Goal: Information Seeking & Learning: Learn about a topic

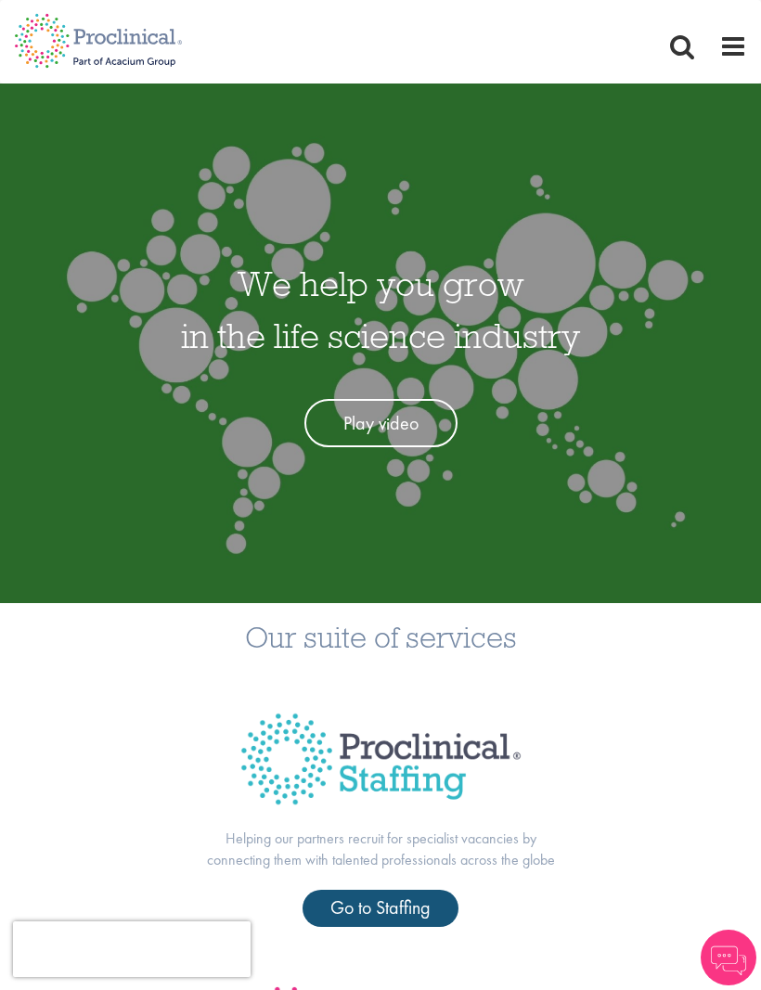
click at [393, 905] on span "Go to Staffing" at bounding box center [380, 907] width 100 height 24
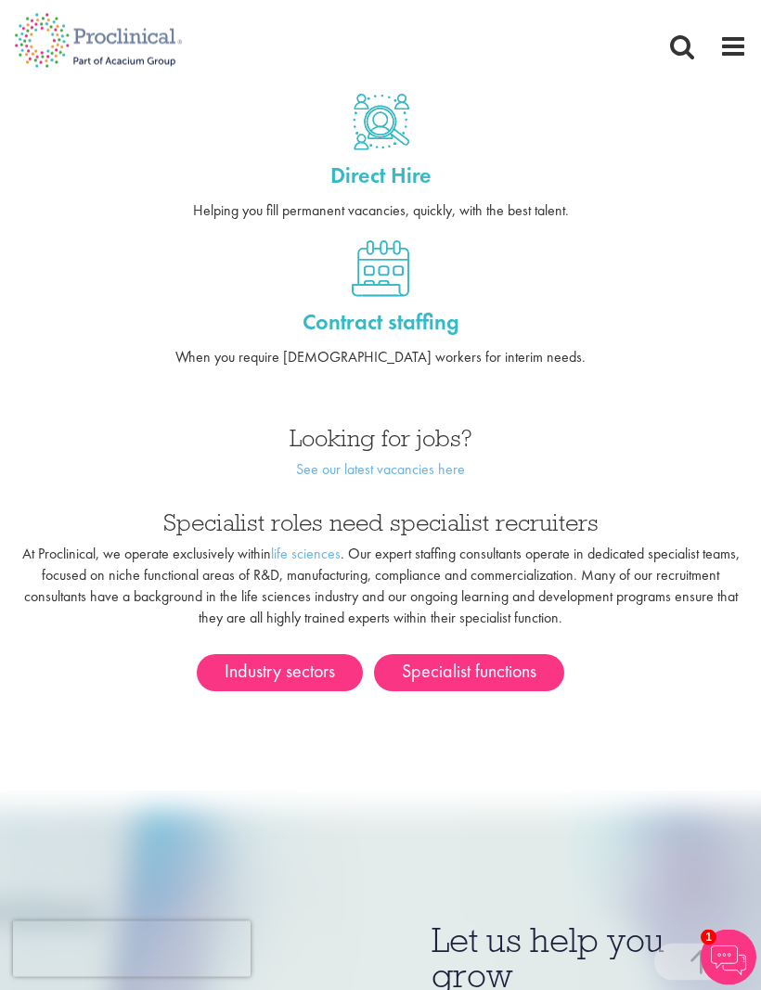
scroll to position [756, 0]
click at [297, 654] on link "Industry sectors" at bounding box center [280, 672] width 166 height 37
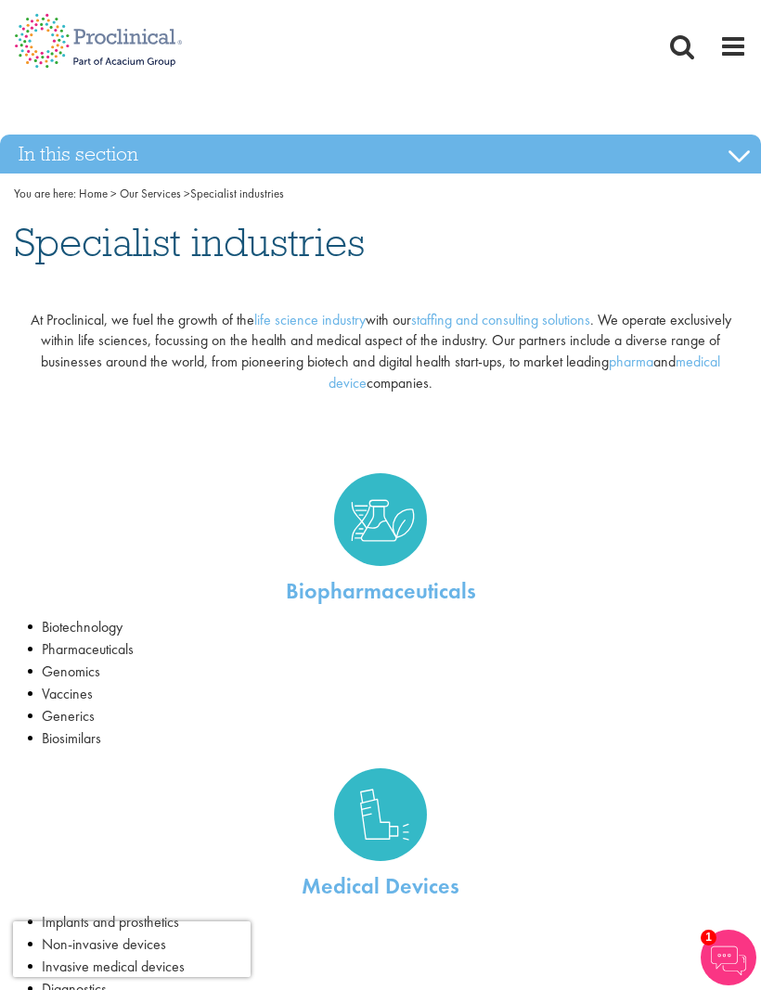
click at [733, 47] on span at bounding box center [733, 46] width 28 height 28
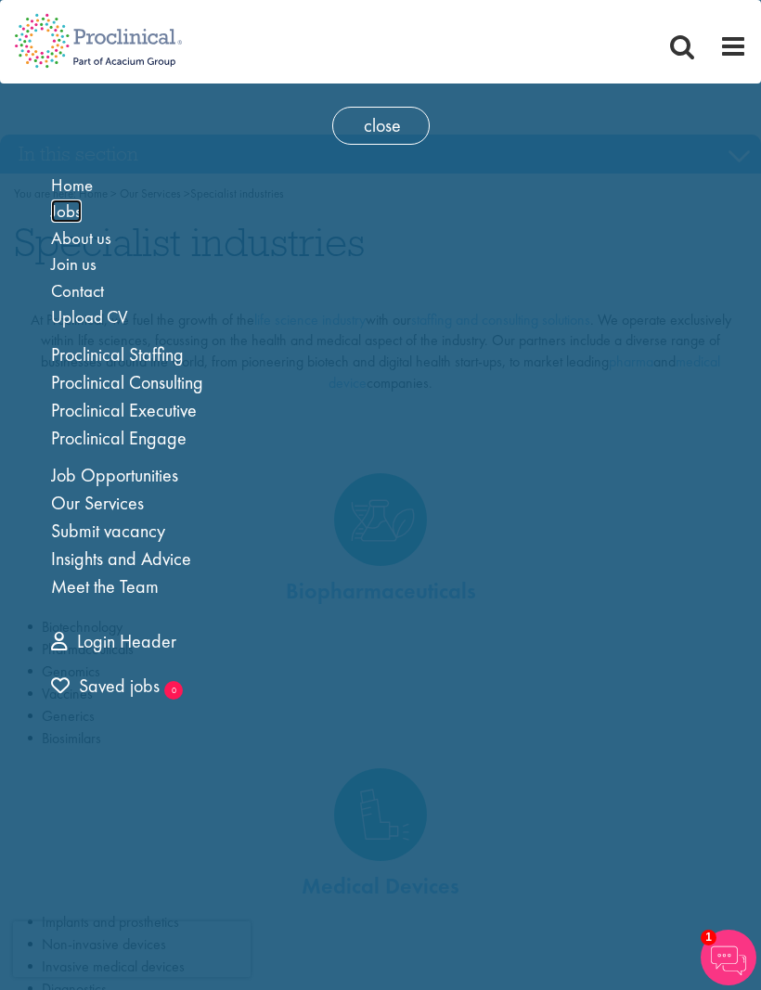
click at [74, 204] on span "Jobs" at bounding box center [66, 211] width 31 height 23
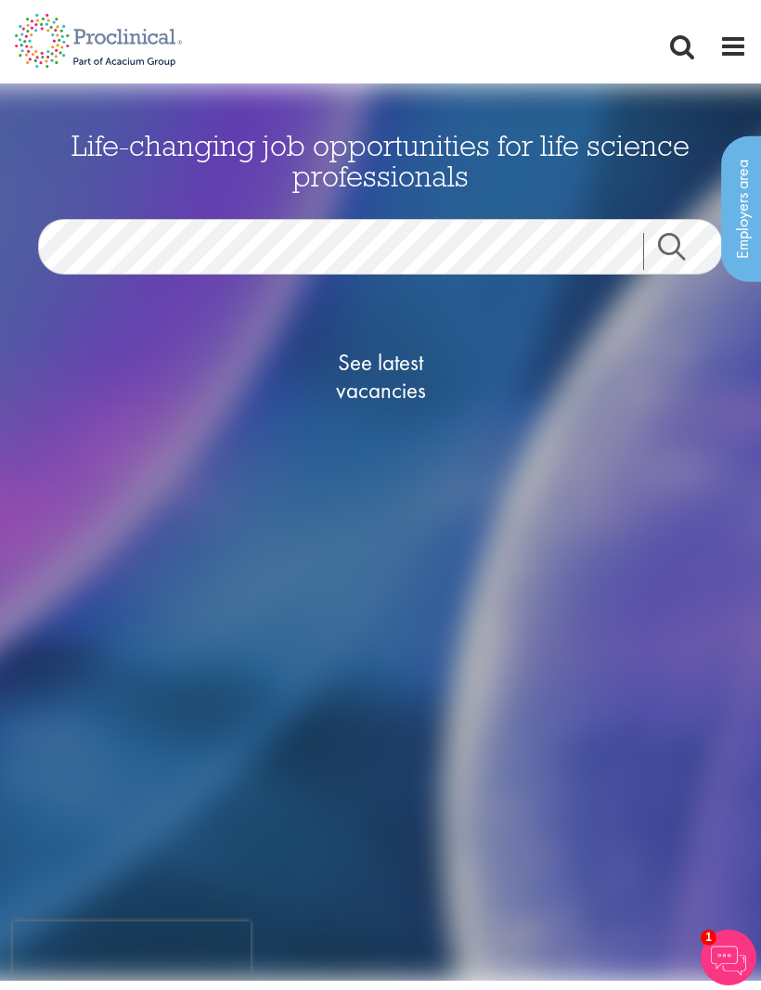
click at [379, 371] on span "See latest vacancies" at bounding box center [381, 377] width 186 height 56
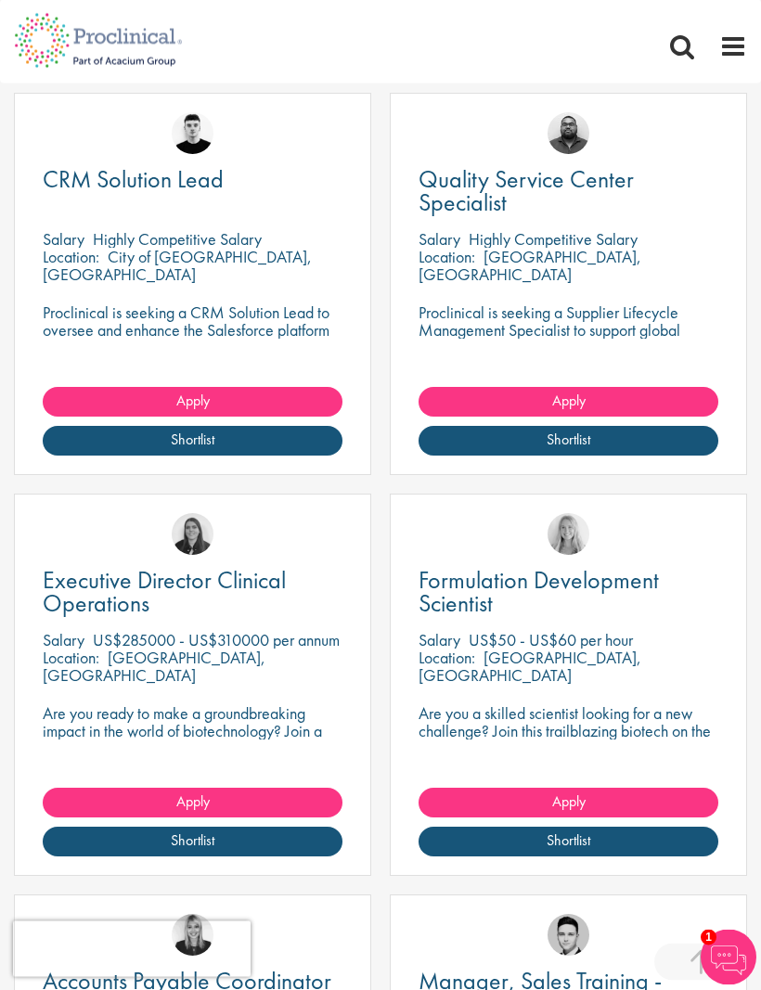
scroll to position [1101, 0]
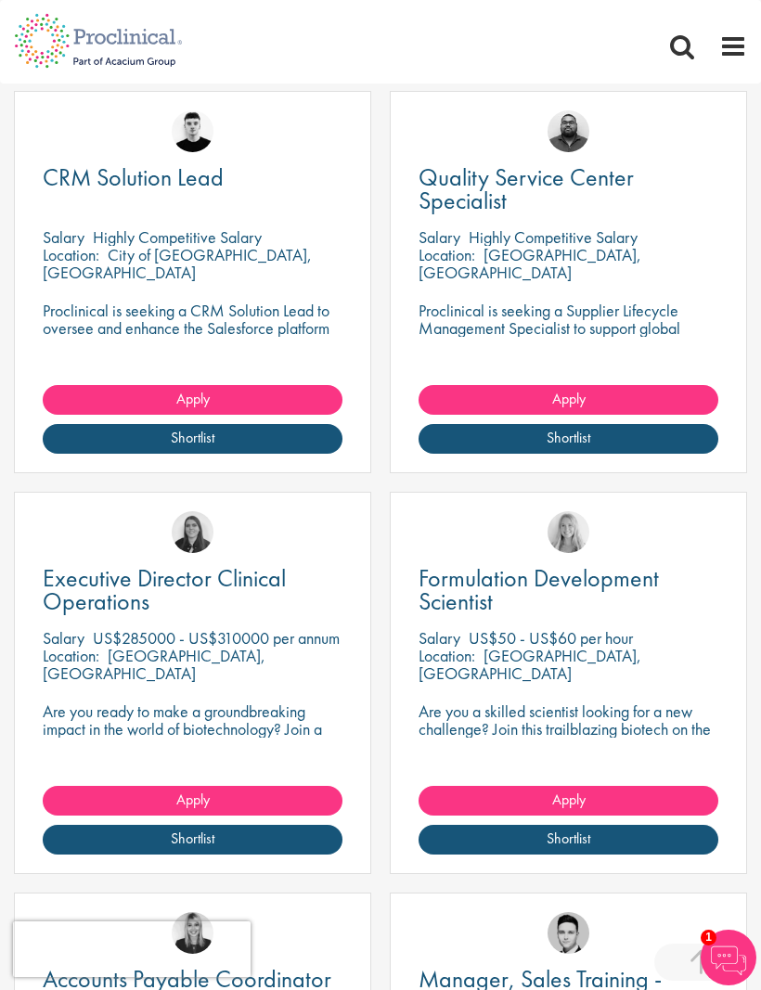
click at [132, 585] on span "Executive Director Clinical Operations" at bounding box center [164, 589] width 243 height 55
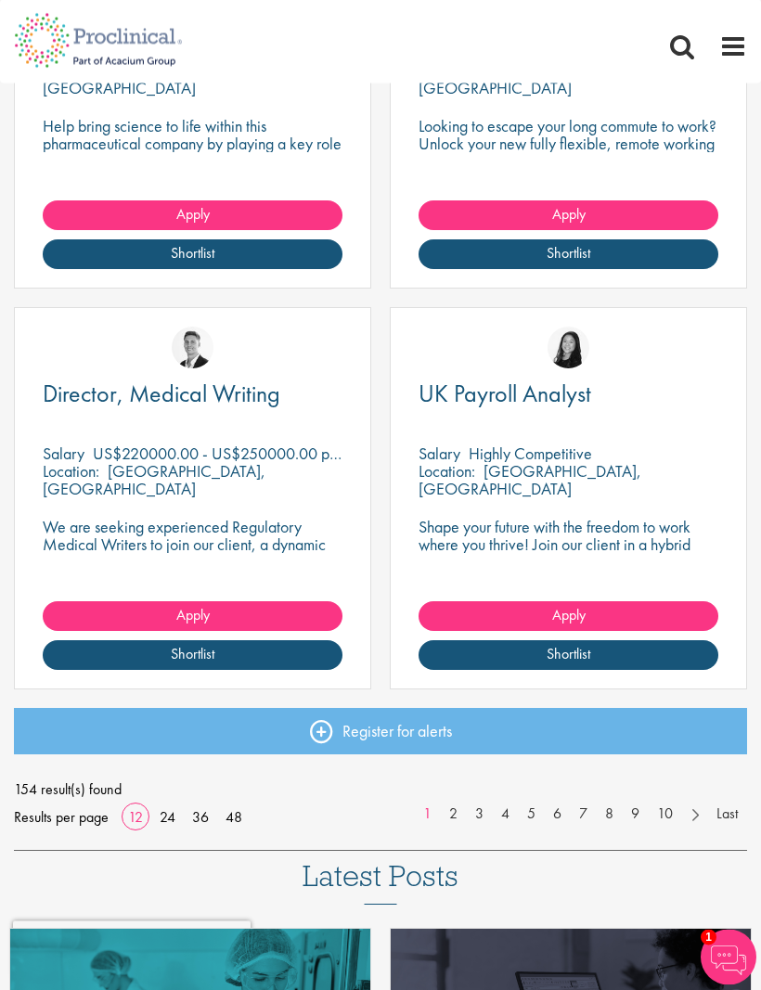
scroll to position [2088, 0]
click at [447, 806] on link "2" at bounding box center [453, 814] width 27 height 21
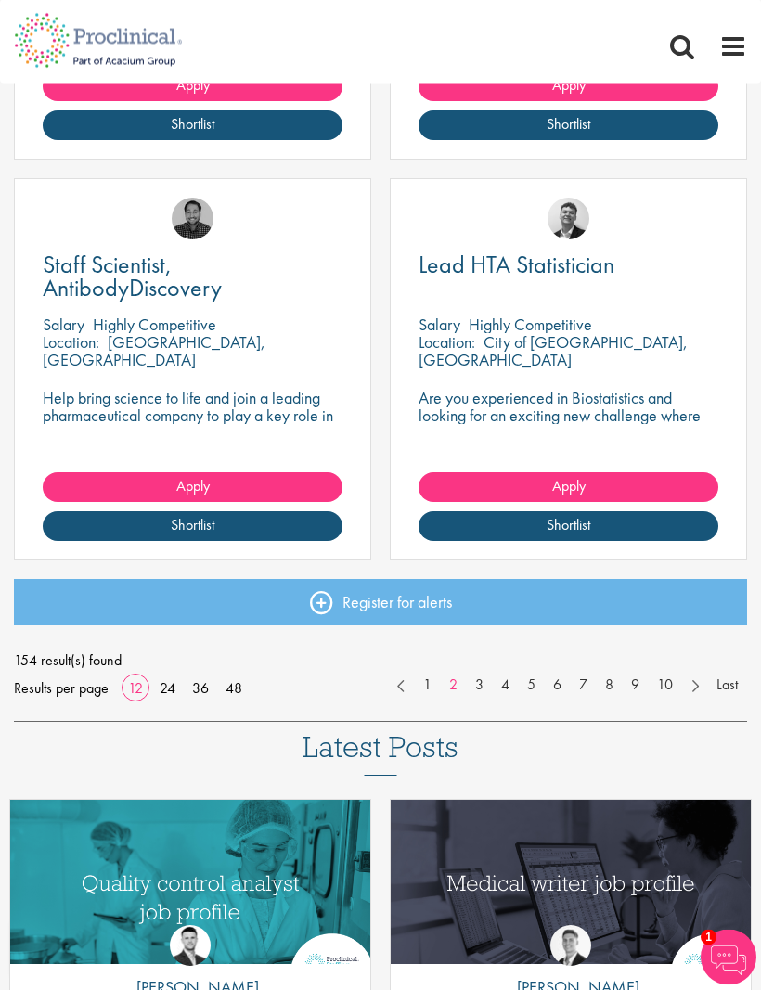
scroll to position [2217, 0]
click at [480, 679] on link "3" at bounding box center [479, 685] width 27 height 21
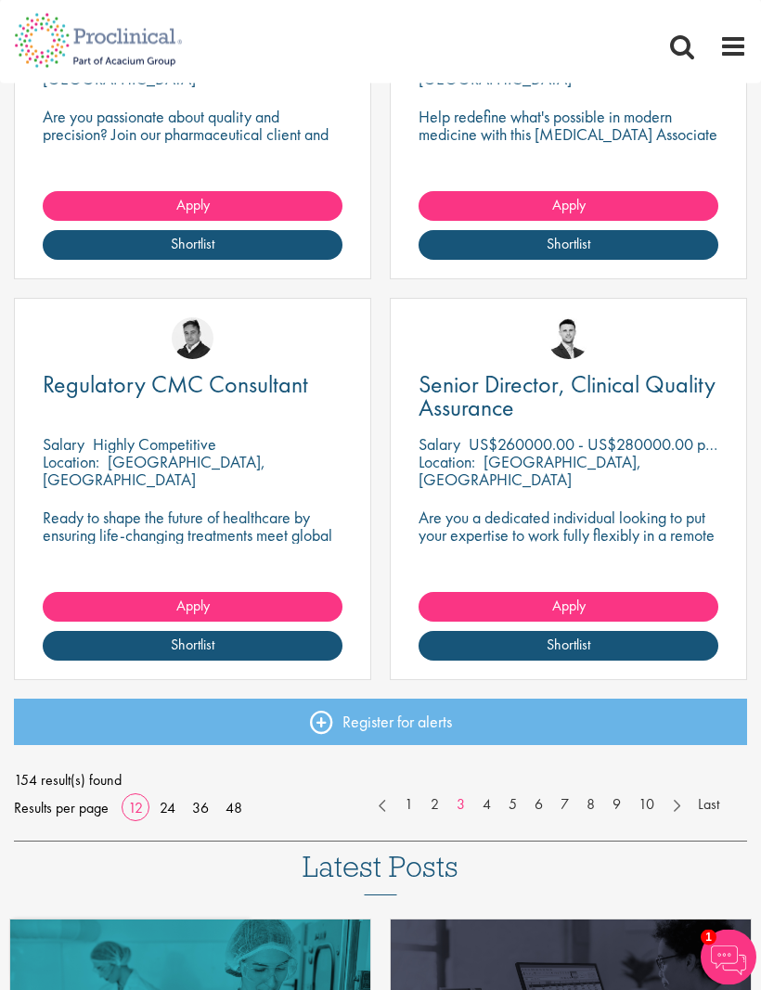
scroll to position [2097, 0]
click at [482, 796] on link "4" at bounding box center [486, 804] width 27 height 21
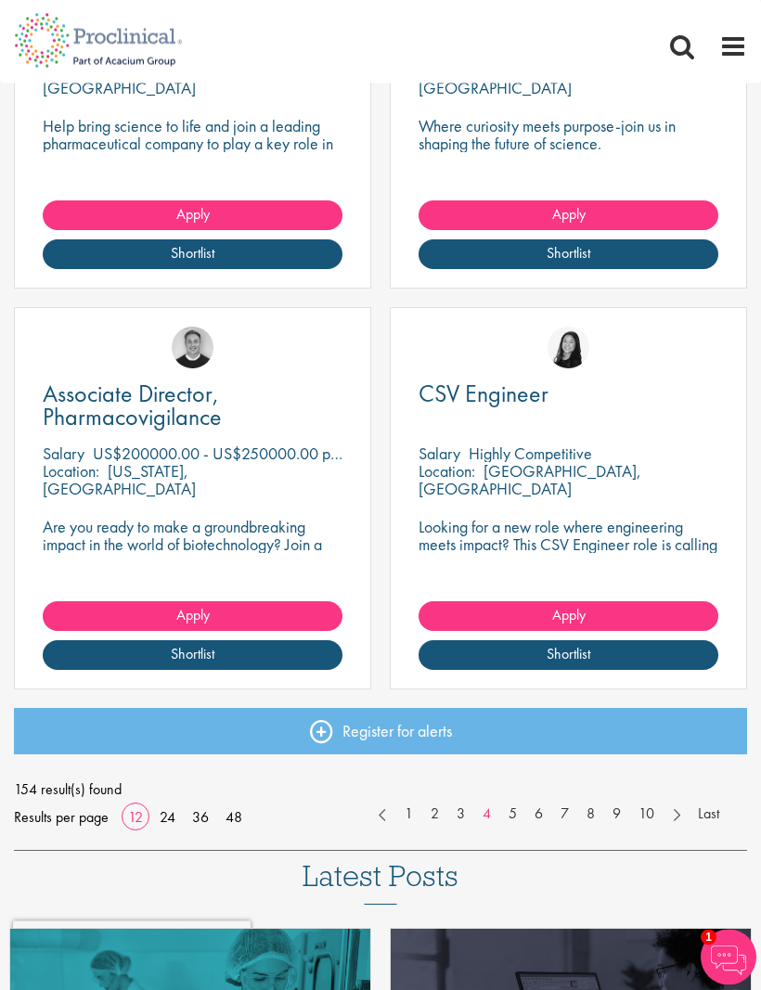
scroll to position [2088, 0]
click at [510, 809] on link "5" at bounding box center [512, 814] width 27 height 21
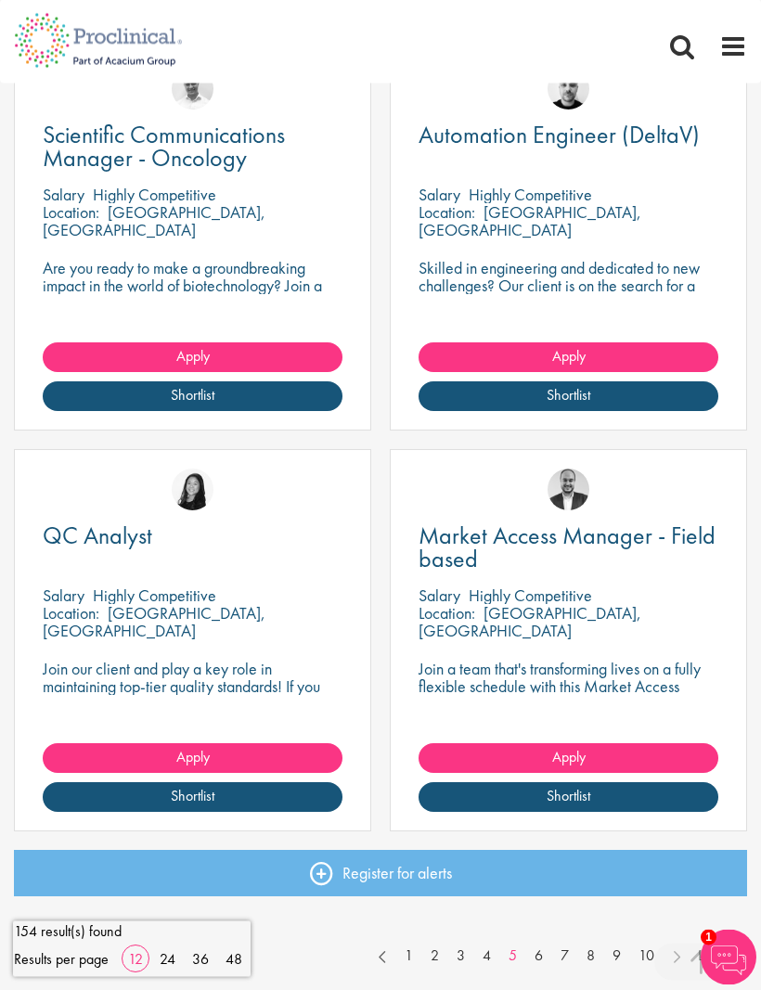
scroll to position [1947, 0]
